Goal: Check status: Check status

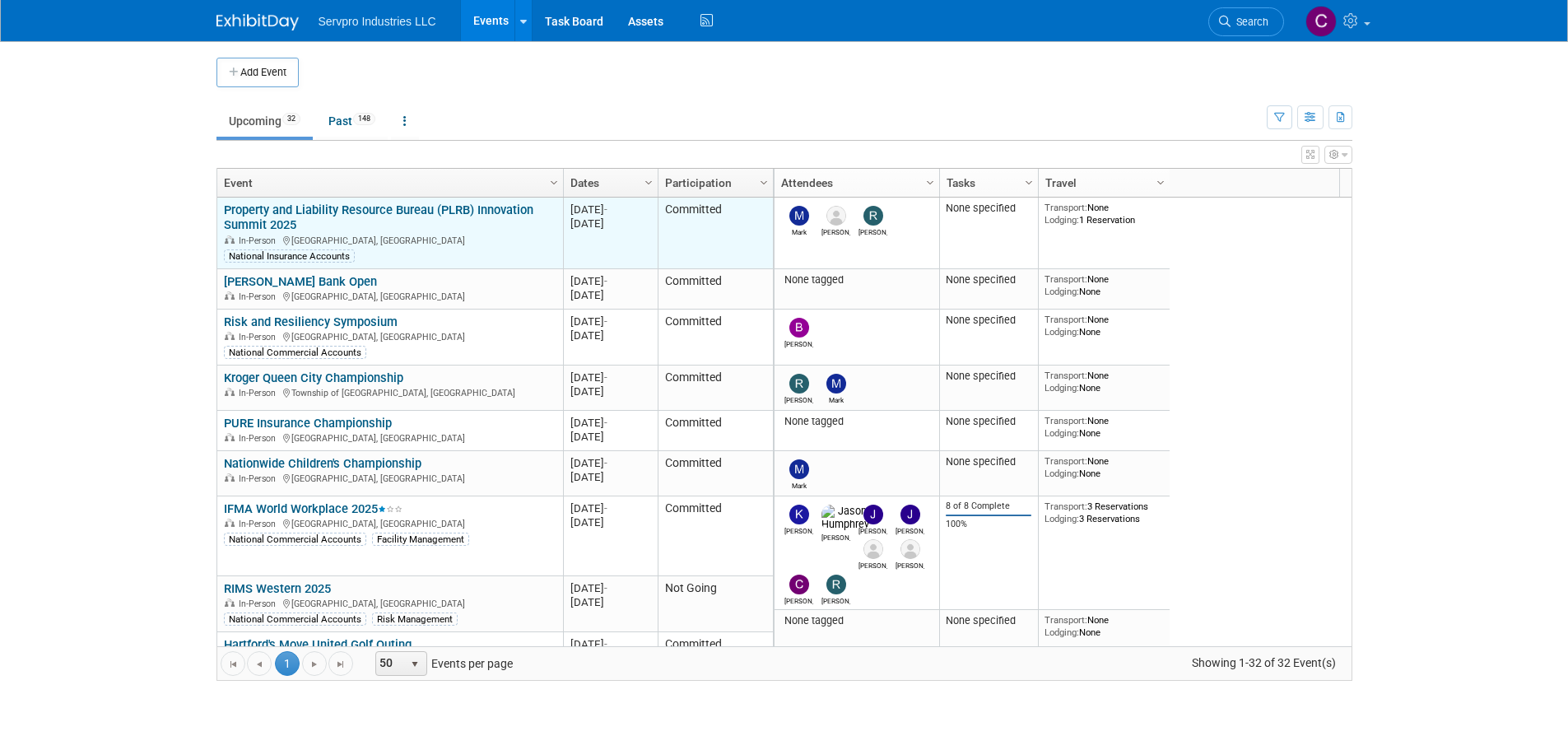
click at [296, 215] on link "Property and Liability Resource Bureau (PLRB) Innovation Summit 2025" at bounding box center [379, 218] width 309 height 31
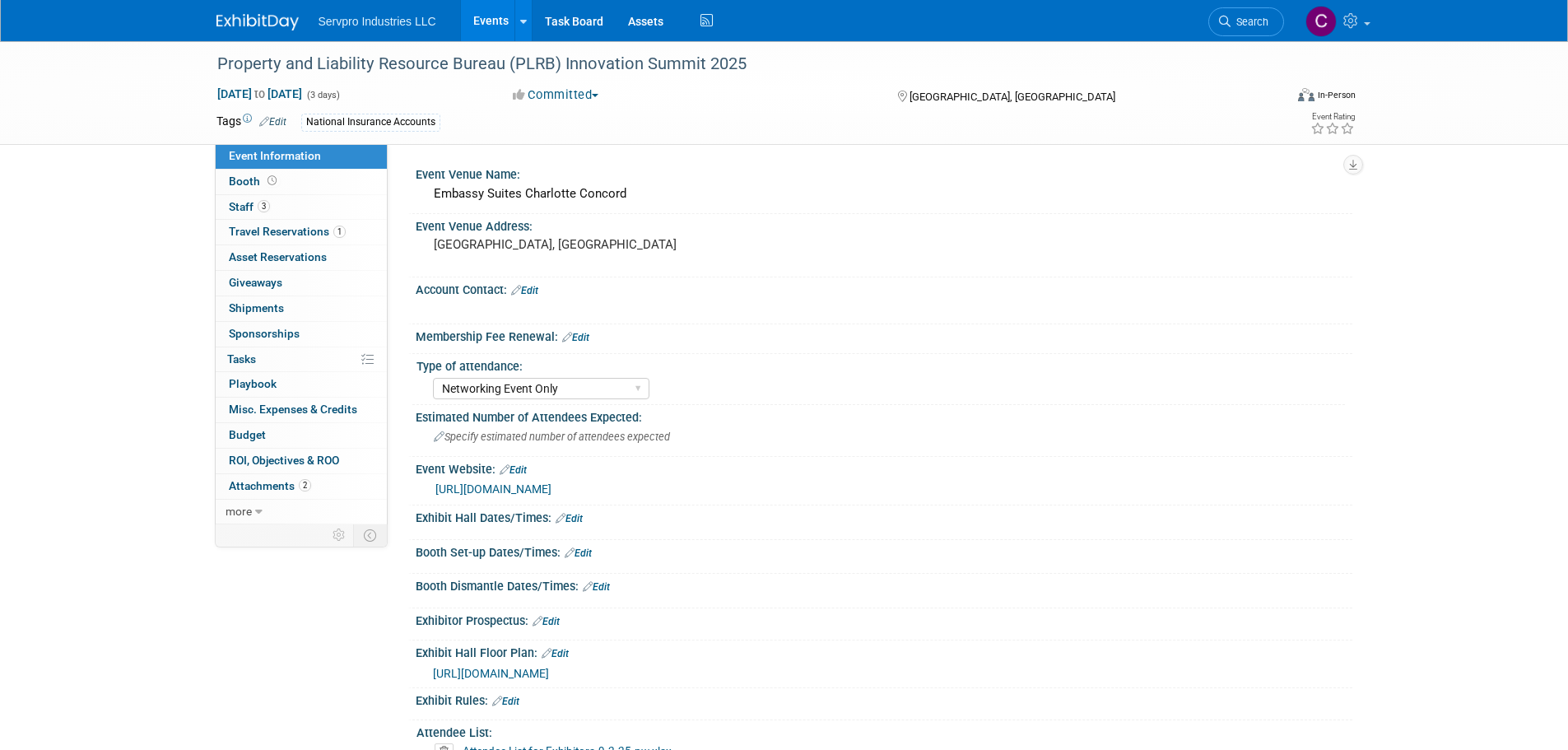
select select "Networking Event Only"
click at [253, 240] on link "1 Travel Reservations 1" at bounding box center [300, 233] width 171 height 25
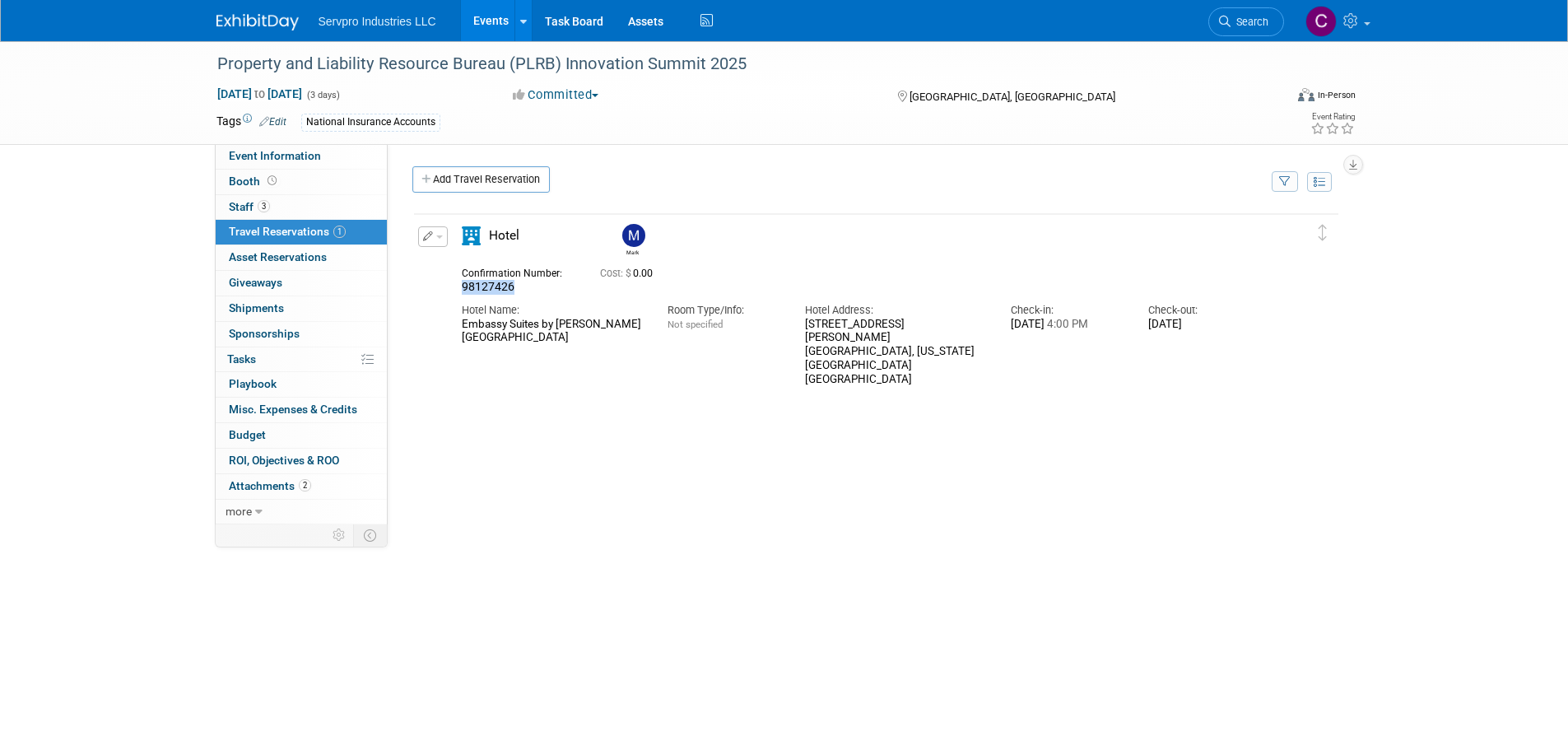
drag, startPoint x: 512, startPoint y: 286, endPoint x: 460, endPoint y: 291, distance: 52.2
click at [460, 291] on div "Confirmation Number: 98127426" at bounding box center [518, 278] width 138 height 32
copy span "98127426"
click at [500, 14] on link "Events" at bounding box center [491, 20] width 60 height 42
